Goal: Transaction & Acquisition: Purchase product/service

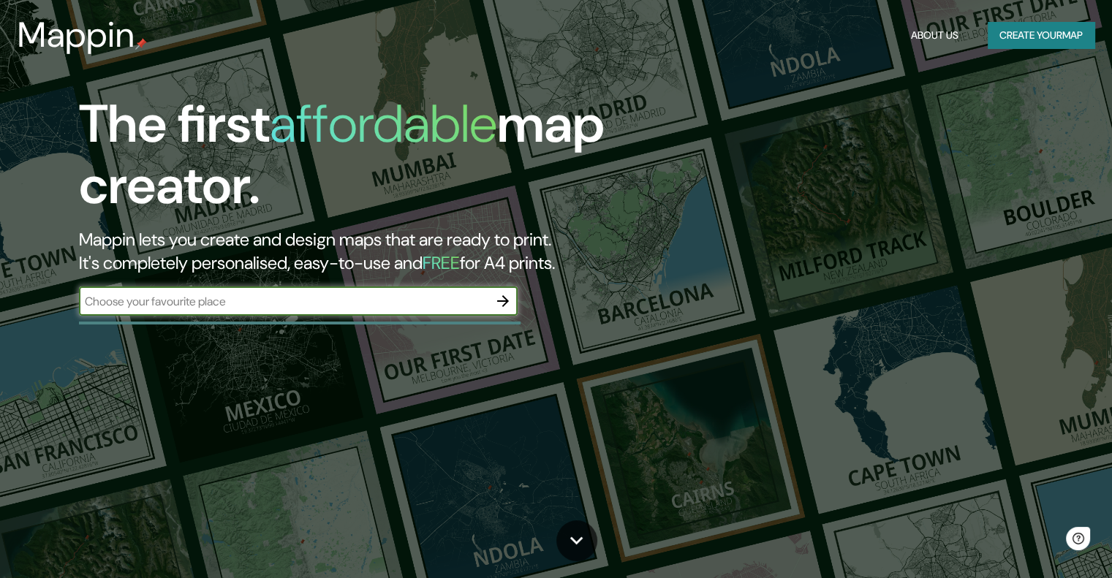
click at [289, 301] on input "text" at bounding box center [283, 301] width 409 height 17
type input "qibdo"
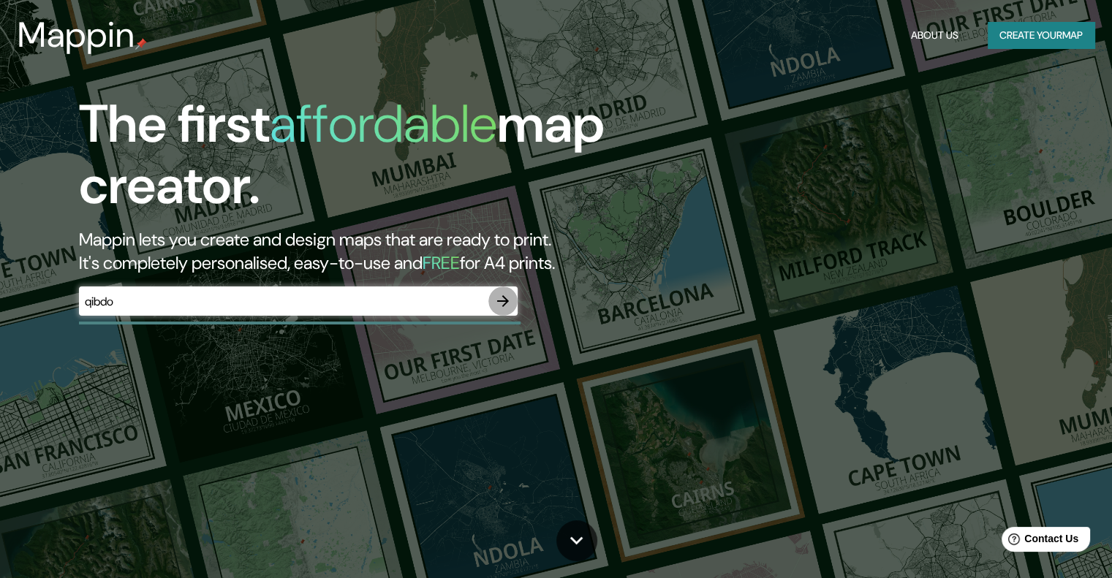
click at [505, 303] on icon "button" at bounding box center [503, 301] width 12 height 12
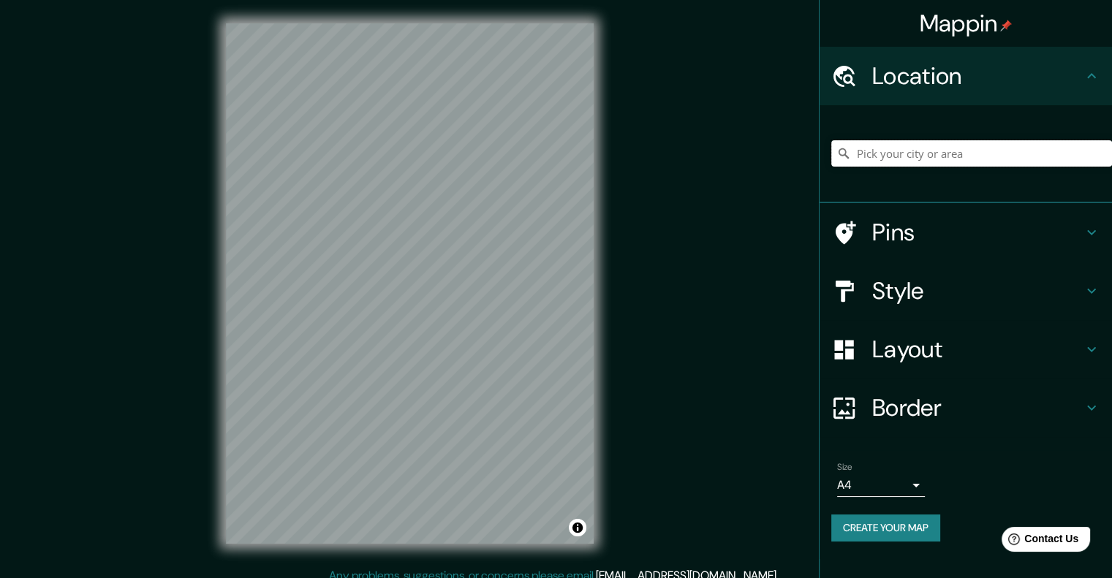
click at [892, 160] on input "Pick your city or area" at bounding box center [971, 153] width 281 height 26
click at [886, 153] on input "Pick your city or area" at bounding box center [971, 153] width 281 height 26
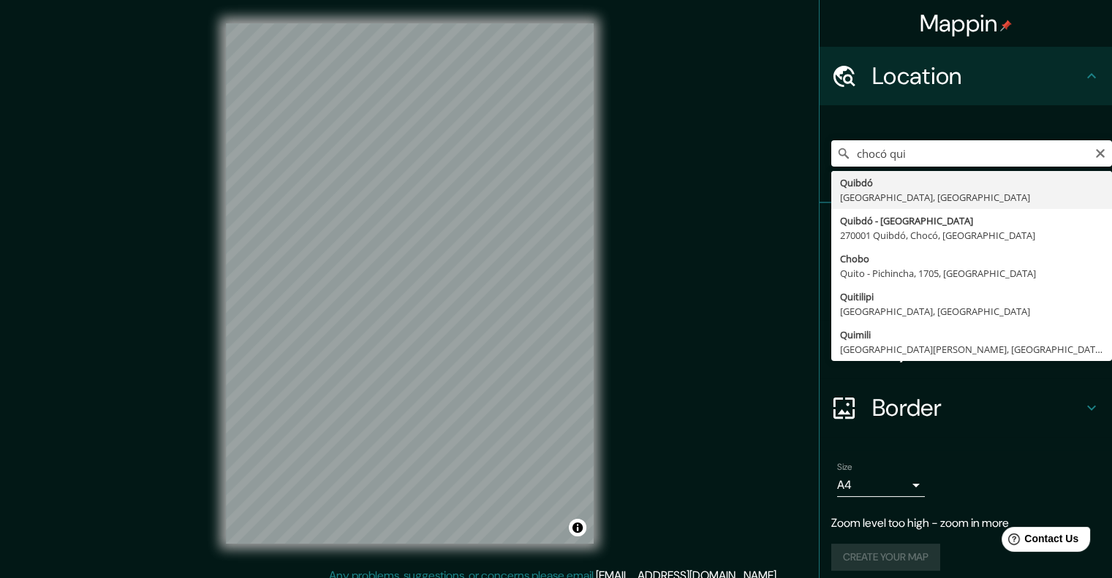
type input "Quibdó, [GEOGRAPHIC_DATA], [GEOGRAPHIC_DATA]"
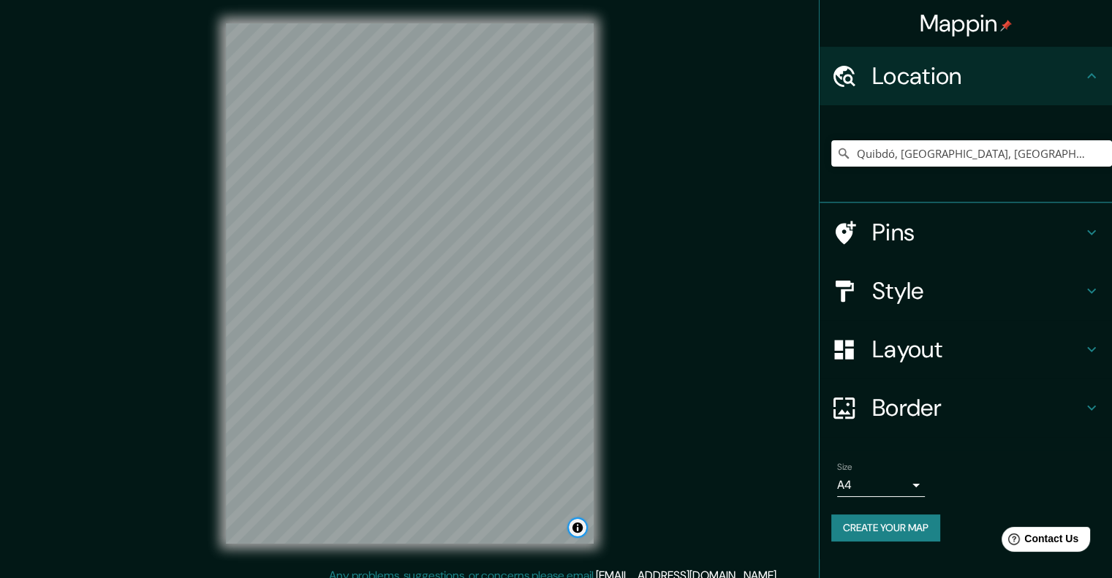
click at [578, 529] on button "Toggle attribution" at bounding box center [578, 528] width 18 height 18
click at [618, 480] on div "Mappin Location [GEOGRAPHIC_DATA], [GEOGRAPHIC_DATA], [GEOGRAPHIC_DATA] Pins St…" at bounding box center [556, 295] width 1112 height 590
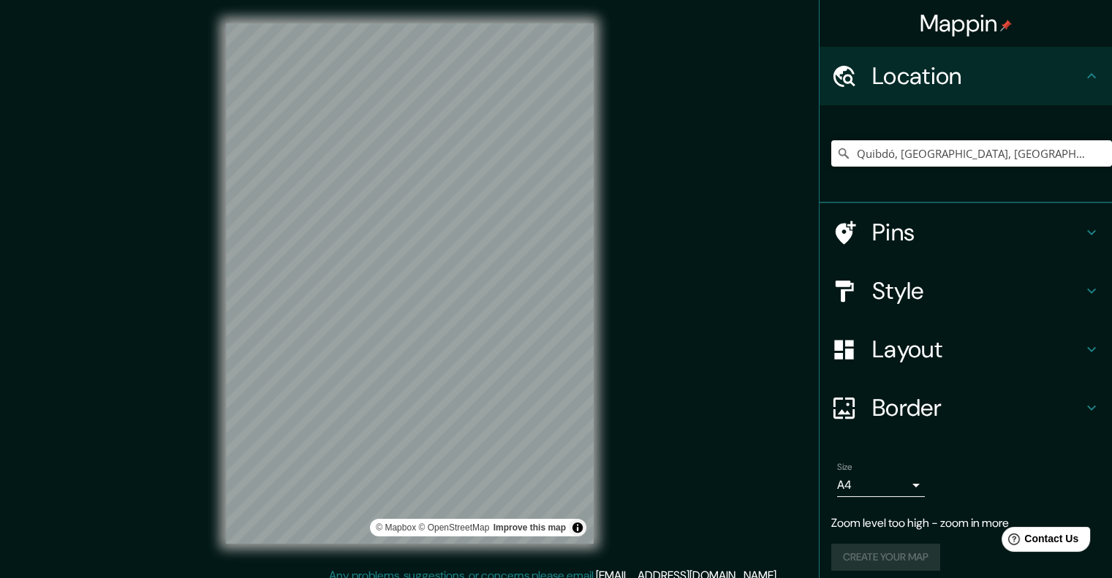
click at [721, 252] on div "Mappin Location [GEOGRAPHIC_DATA], [GEOGRAPHIC_DATA], [GEOGRAPHIC_DATA] Pins St…" at bounding box center [556, 295] width 1112 height 590
click at [902, 341] on h4 "Layout" at bounding box center [977, 349] width 210 height 29
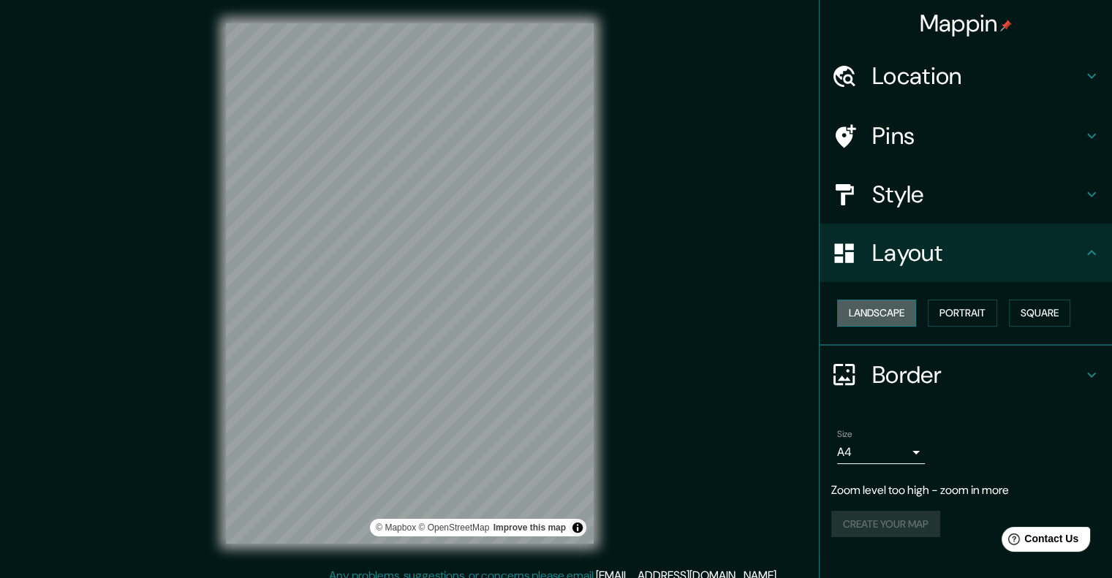
click at [877, 311] on button "Landscape" at bounding box center [876, 313] width 79 height 27
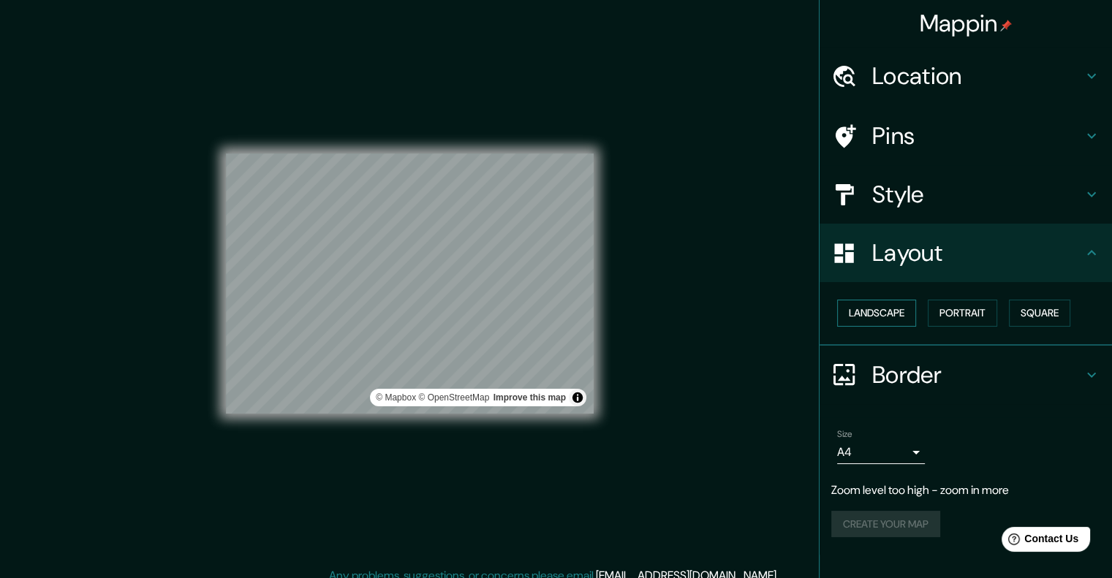
click at [877, 311] on button "Landscape" at bounding box center [876, 313] width 79 height 27
click at [957, 316] on button "Portrait" at bounding box center [961, 313] width 69 height 27
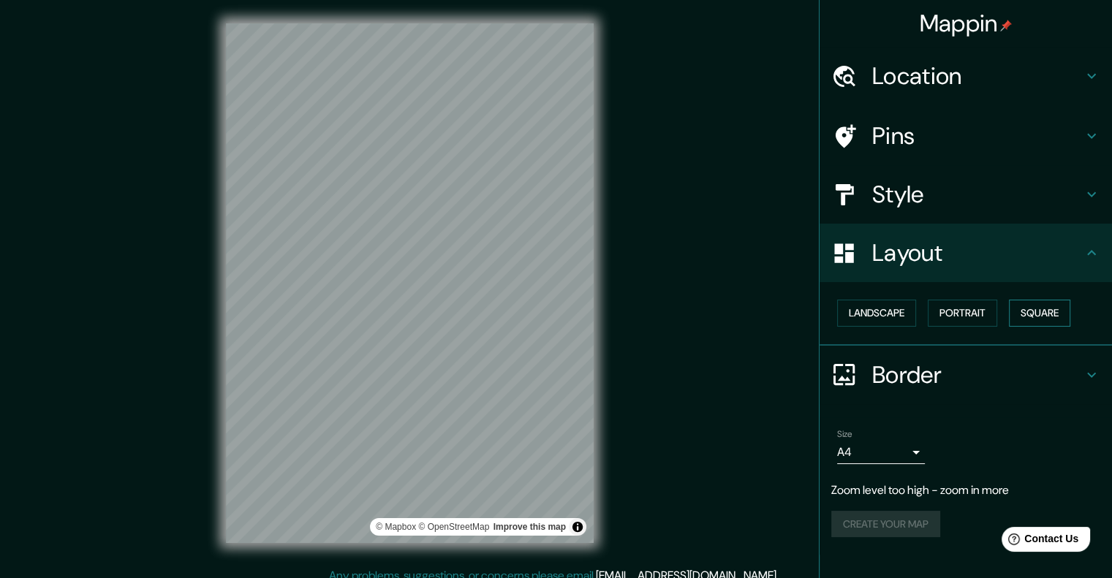
click at [1014, 313] on button "Square" at bounding box center [1039, 313] width 61 height 27
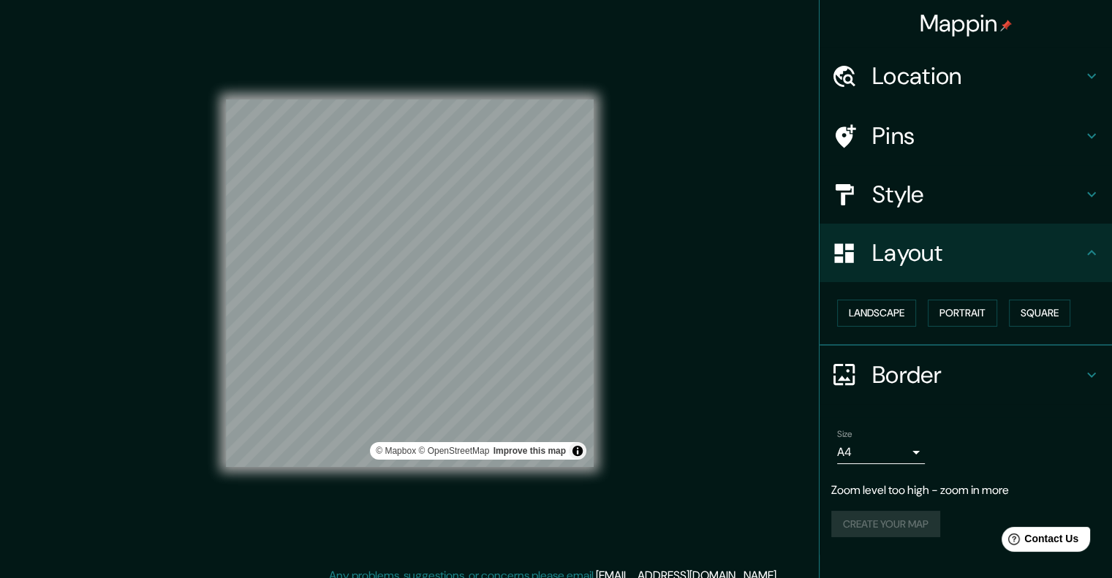
click at [900, 377] on h4 "Border" at bounding box center [977, 374] width 210 height 29
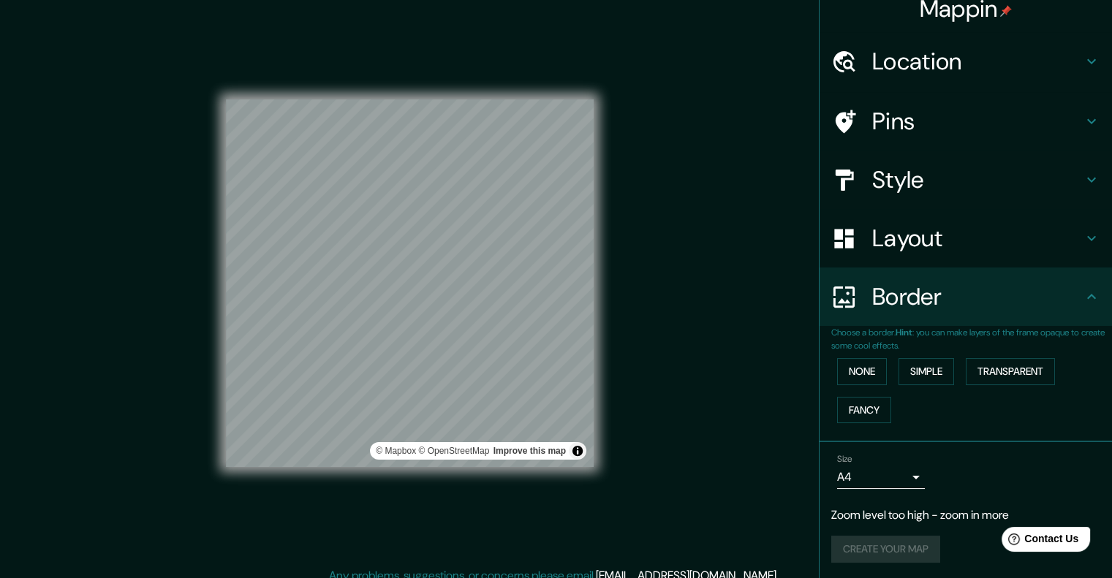
scroll to position [15, 0]
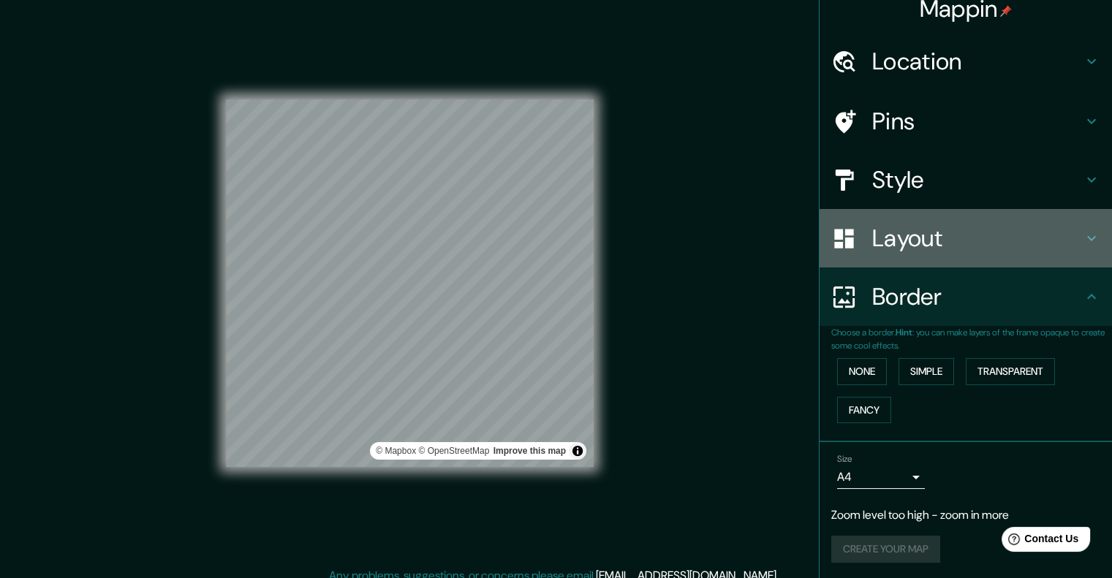
click at [915, 245] on h4 "Layout" at bounding box center [977, 238] width 210 height 29
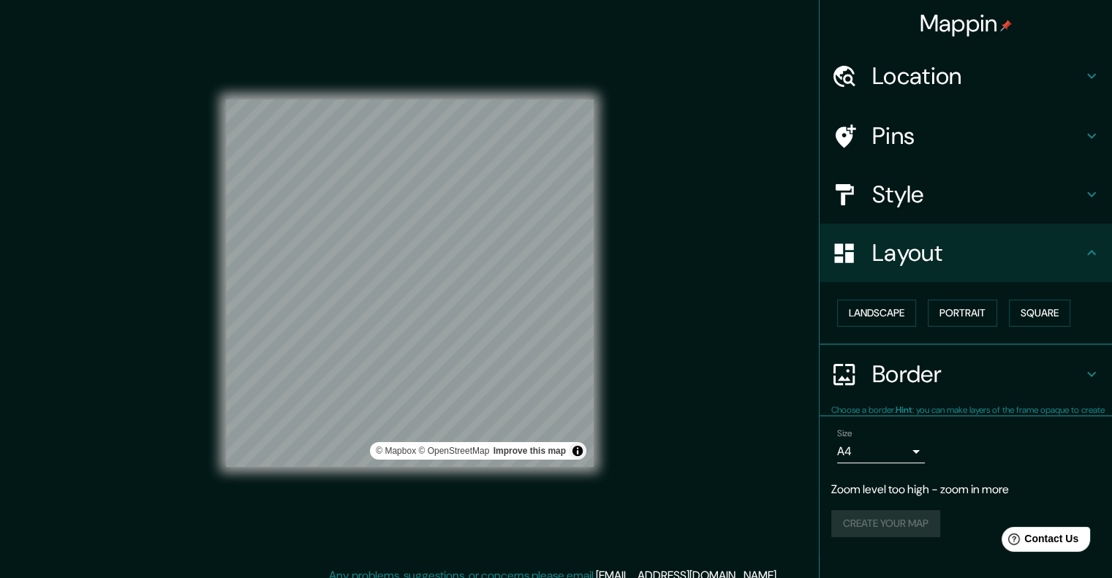
scroll to position [0, 0]
click at [935, 197] on h4 "Style" at bounding box center [977, 194] width 210 height 29
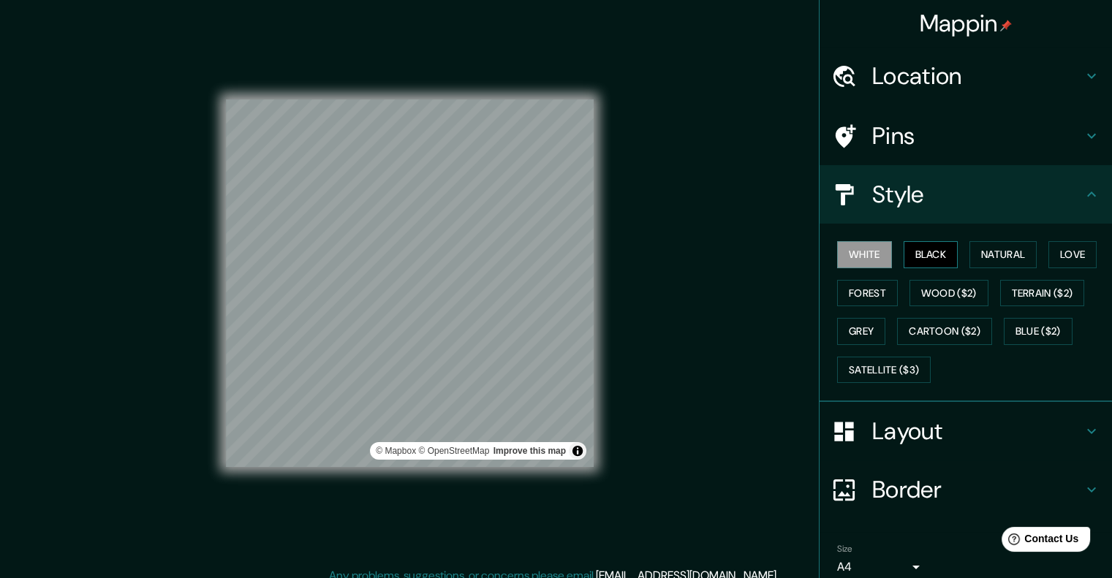
click at [920, 254] on button "Black" at bounding box center [930, 254] width 55 height 27
click at [868, 259] on button "White" at bounding box center [864, 254] width 55 height 27
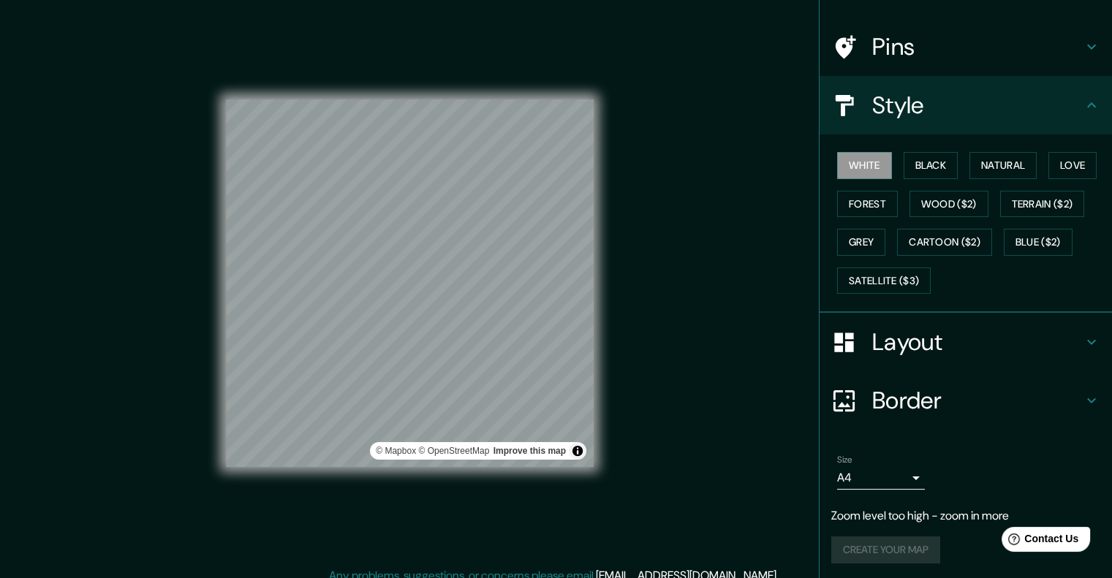
click at [897, 329] on h4 "Layout" at bounding box center [977, 341] width 210 height 29
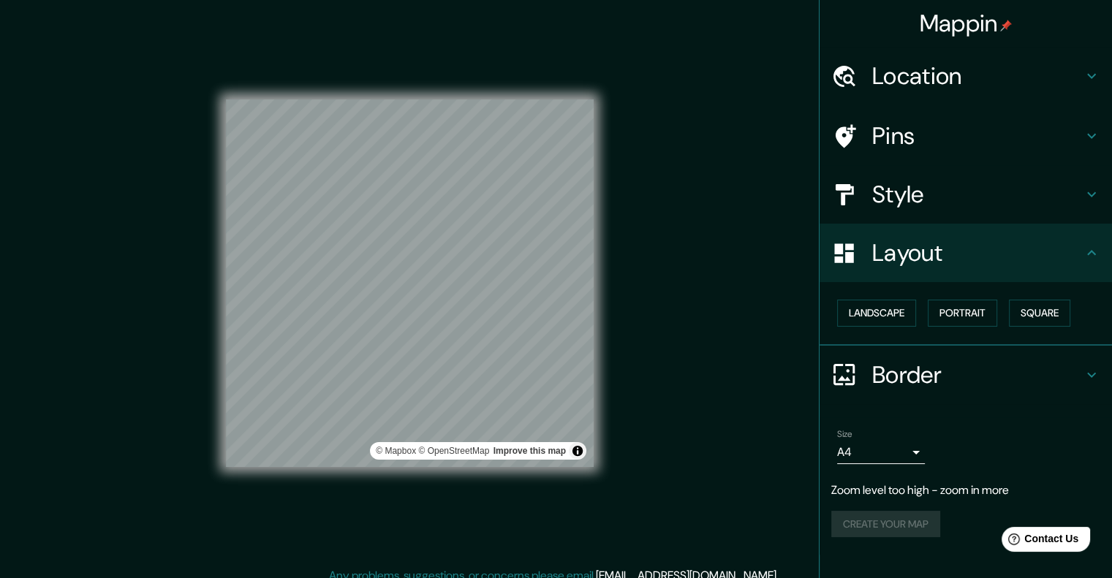
click at [922, 200] on h4 "Style" at bounding box center [977, 194] width 210 height 29
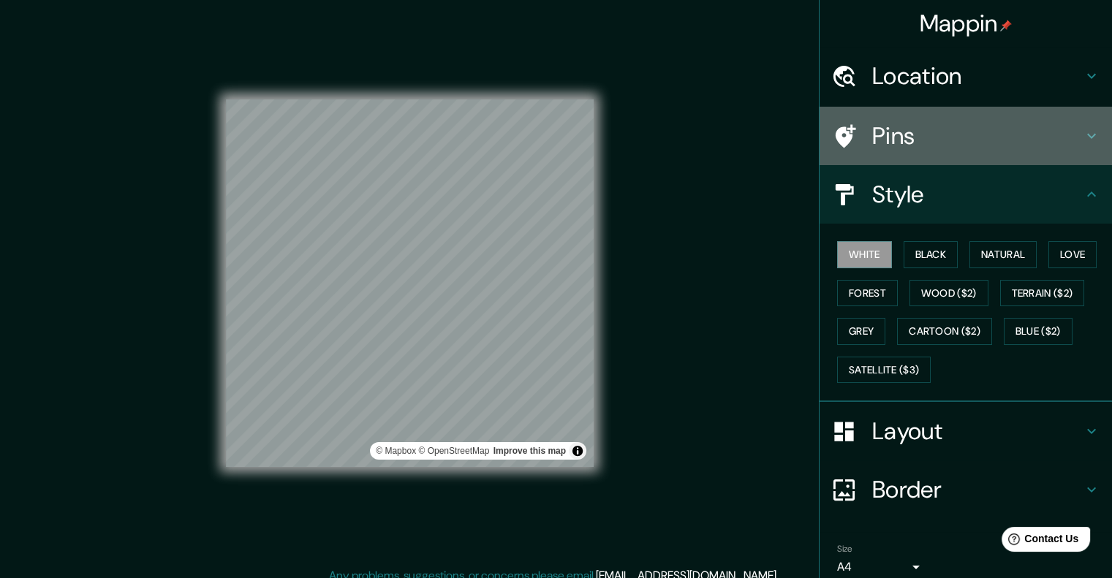
click at [903, 134] on h4 "Pins" at bounding box center [977, 135] width 210 height 29
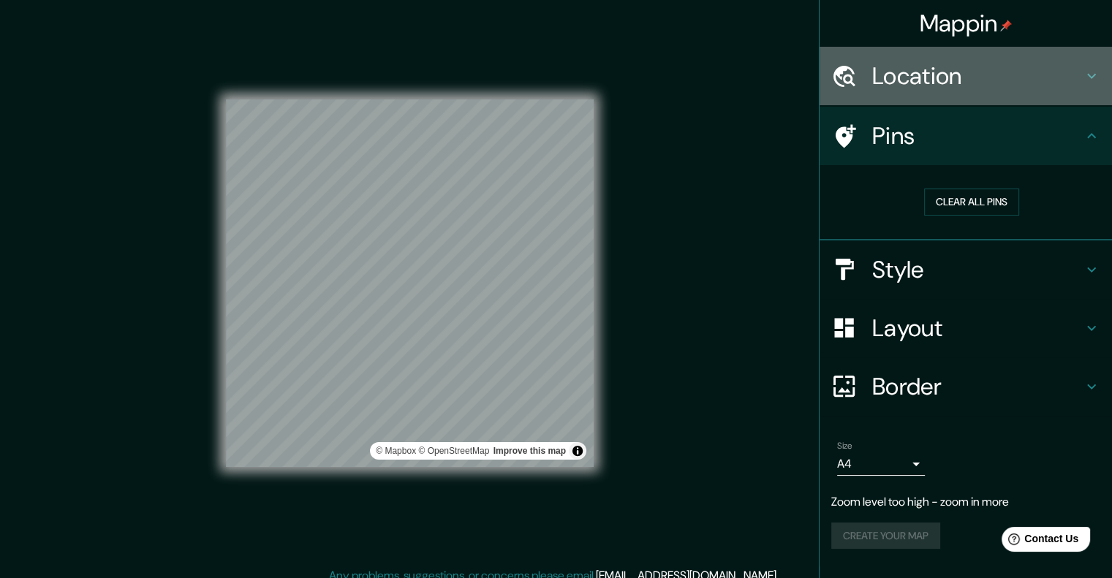
click at [913, 87] on h4 "Location" at bounding box center [977, 75] width 210 height 29
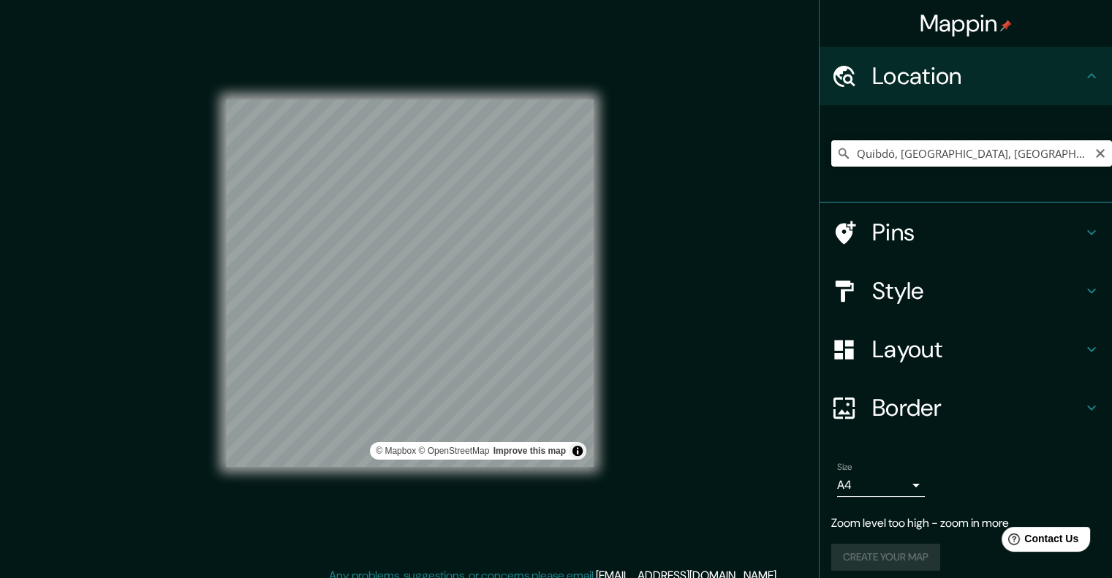
click at [957, 160] on input "Quibdó, [GEOGRAPHIC_DATA], [GEOGRAPHIC_DATA]" at bounding box center [971, 153] width 281 height 26
click at [980, 153] on input "Quibdó, [GEOGRAPHIC_DATA], [GEOGRAPHIC_DATA]" at bounding box center [971, 153] width 281 height 26
click at [740, 223] on div "Mappin Location [GEOGRAPHIC_DATA], [GEOGRAPHIC_DATA], [GEOGRAPHIC_DATA] Pins St…" at bounding box center [556, 295] width 1112 height 590
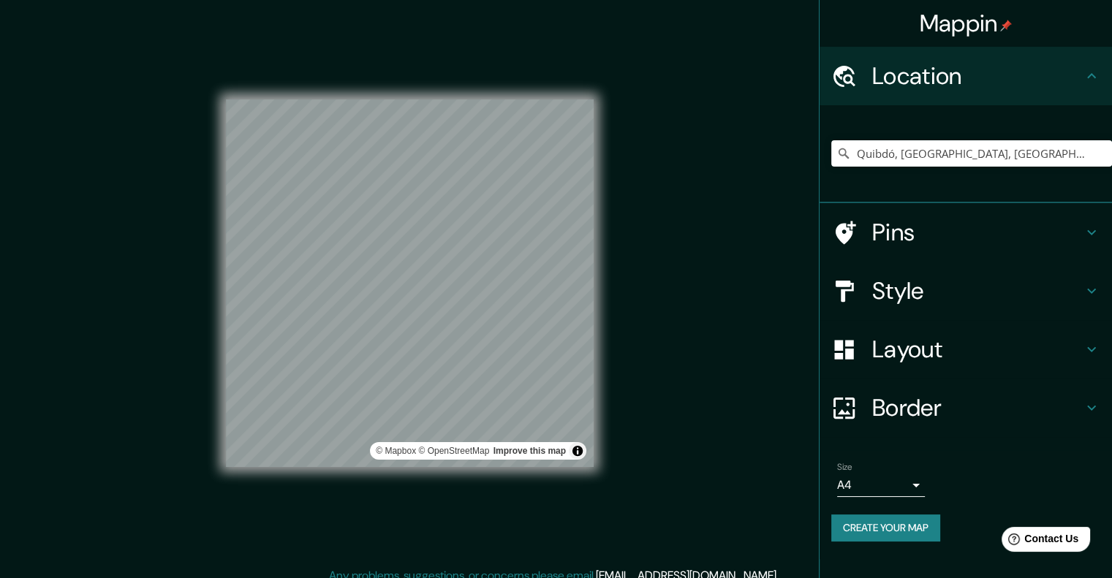
click at [643, 192] on div "Mappin Location [GEOGRAPHIC_DATA], [GEOGRAPHIC_DATA], [GEOGRAPHIC_DATA] Pins St…" at bounding box center [556, 295] width 1112 height 590
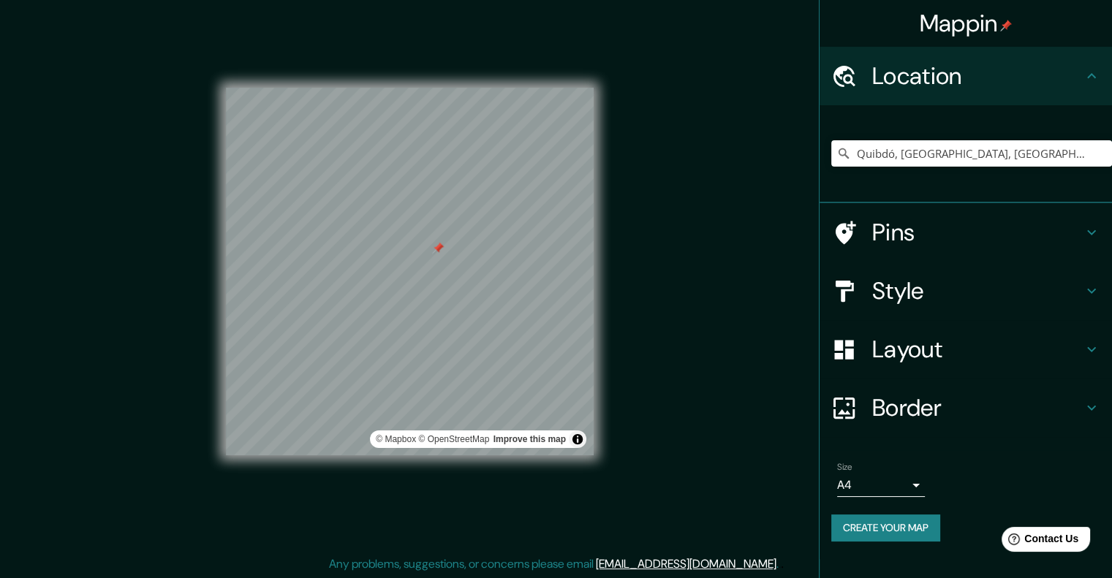
scroll to position [12, 0]
click at [1003, 151] on input "Quibdó, [GEOGRAPHIC_DATA], [GEOGRAPHIC_DATA]" at bounding box center [971, 153] width 281 height 26
click at [839, 153] on icon at bounding box center [843, 153] width 10 height 10
drag, startPoint x: 840, startPoint y: 153, endPoint x: 851, endPoint y: 153, distance: 11.7
click at [848, 153] on icon at bounding box center [843, 153] width 15 height 15
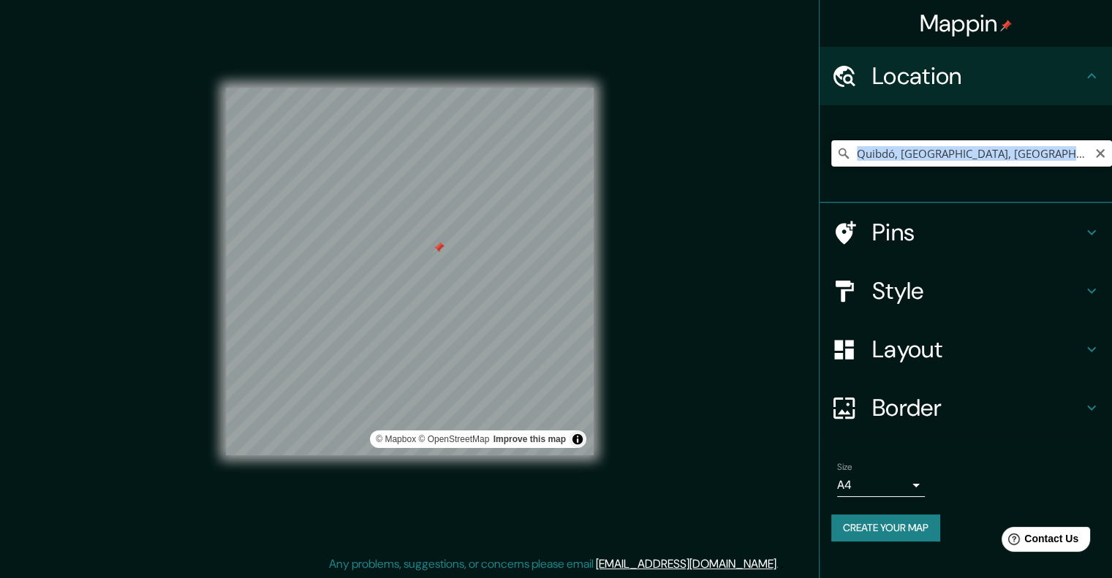
click at [1079, 156] on input "Quibdó, [GEOGRAPHIC_DATA], [GEOGRAPHIC_DATA]" at bounding box center [971, 153] width 281 height 26
